Goal: Task Accomplishment & Management: Manage account settings

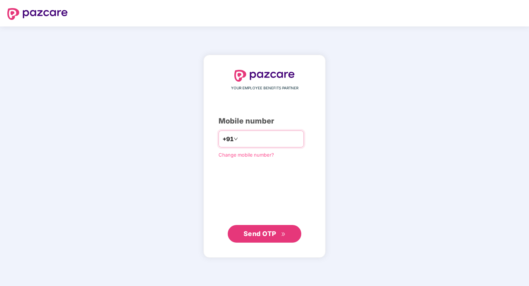
click at [247, 137] on input "number" at bounding box center [270, 139] width 60 height 12
type input "**********"
click at [264, 234] on span "Send OTP" at bounding box center [260, 234] width 33 height 8
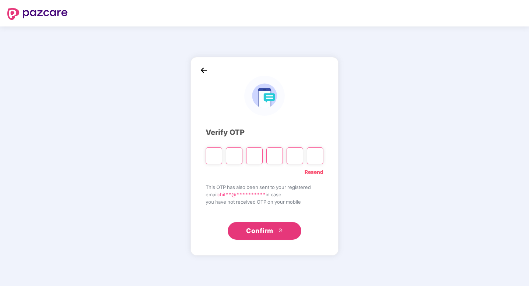
type input "*"
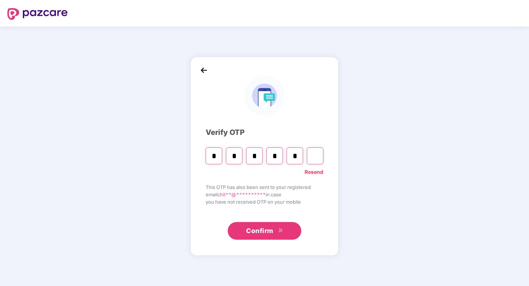
type input "*"
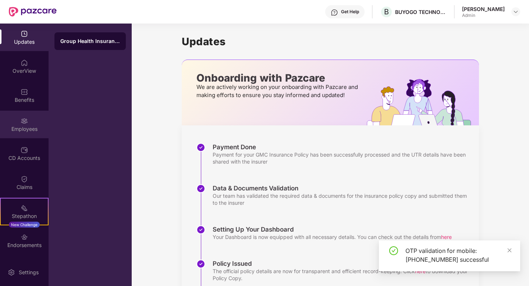
click at [24, 123] on img at bounding box center [24, 120] width 7 height 7
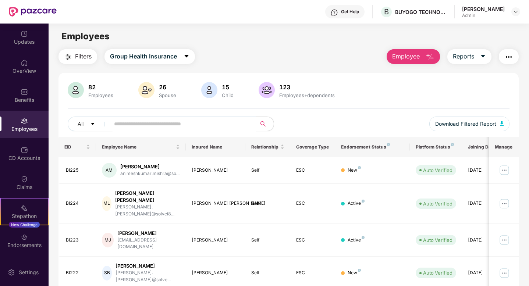
click at [211, 124] on input "text" at bounding box center [180, 124] width 132 height 11
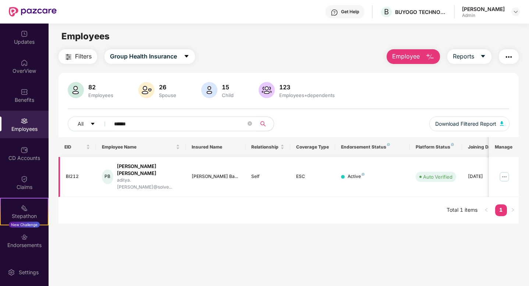
type input "******"
click at [501, 171] on img at bounding box center [505, 177] width 12 height 12
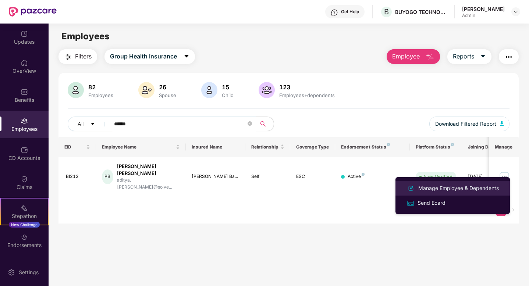
click at [437, 190] on div "Manage Employee & Dependents" at bounding box center [459, 188] width 84 height 8
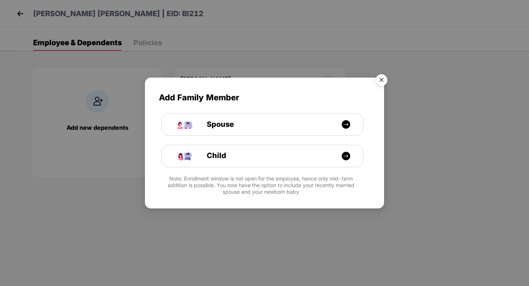
click at [382, 83] on img "Close" at bounding box center [381, 81] width 21 height 21
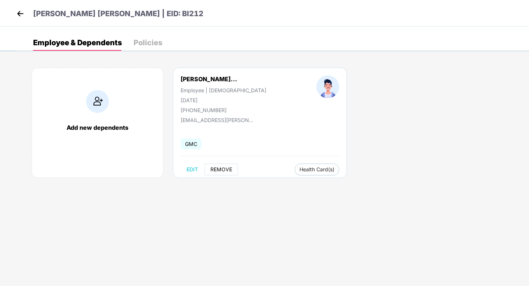
click at [219, 169] on span "REMOVE" at bounding box center [222, 170] width 22 height 6
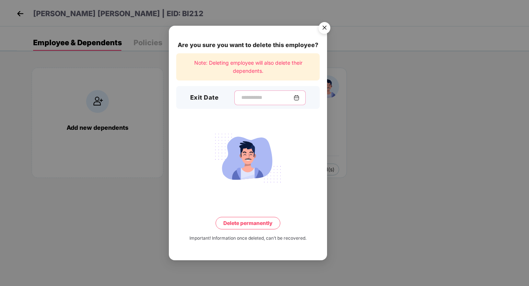
click at [248, 98] on input at bounding box center [267, 98] width 53 height 8
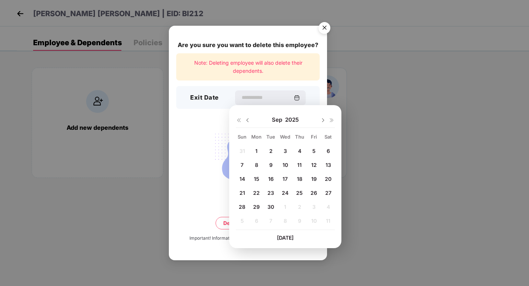
click at [273, 205] on span "30" at bounding box center [271, 207] width 7 height 6
type input "**********"
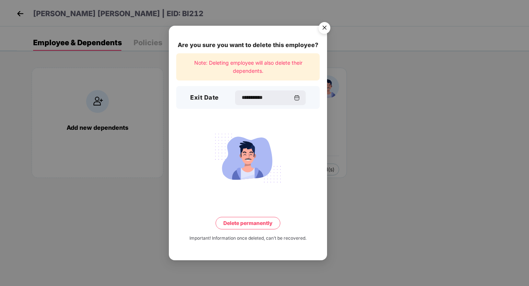
click at [258, 228] on button "Delete permanently" at bounding box center [248, 223] width 65 height 13
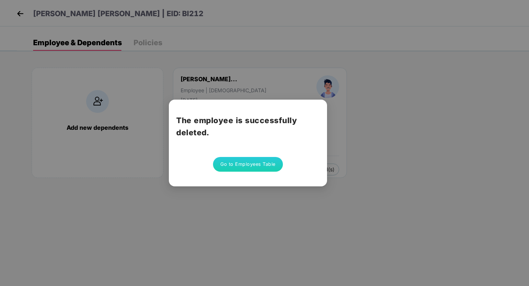
click at [251, 165] on button "Go to Employees Table" at bounding box center [248, 164] width 70 height 15
